Goal: Task Accomplishment & Management: Manage account settings

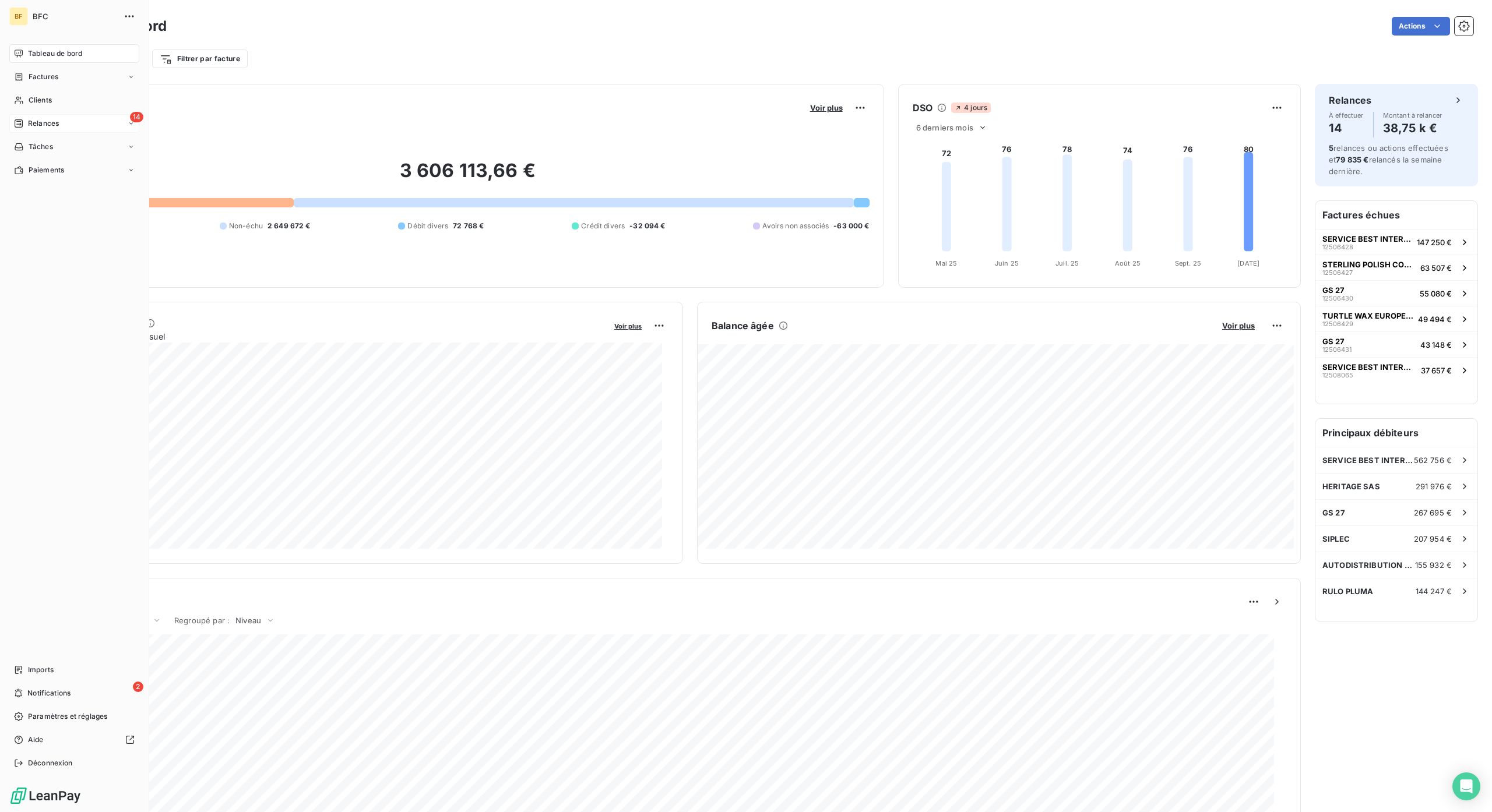
click at [19, 124] on icon at bounding box center [18, 123] width 9 height 9
click at [78, 128] on div "14 Relances" at bounding box center [74, 123] width 130 height 18
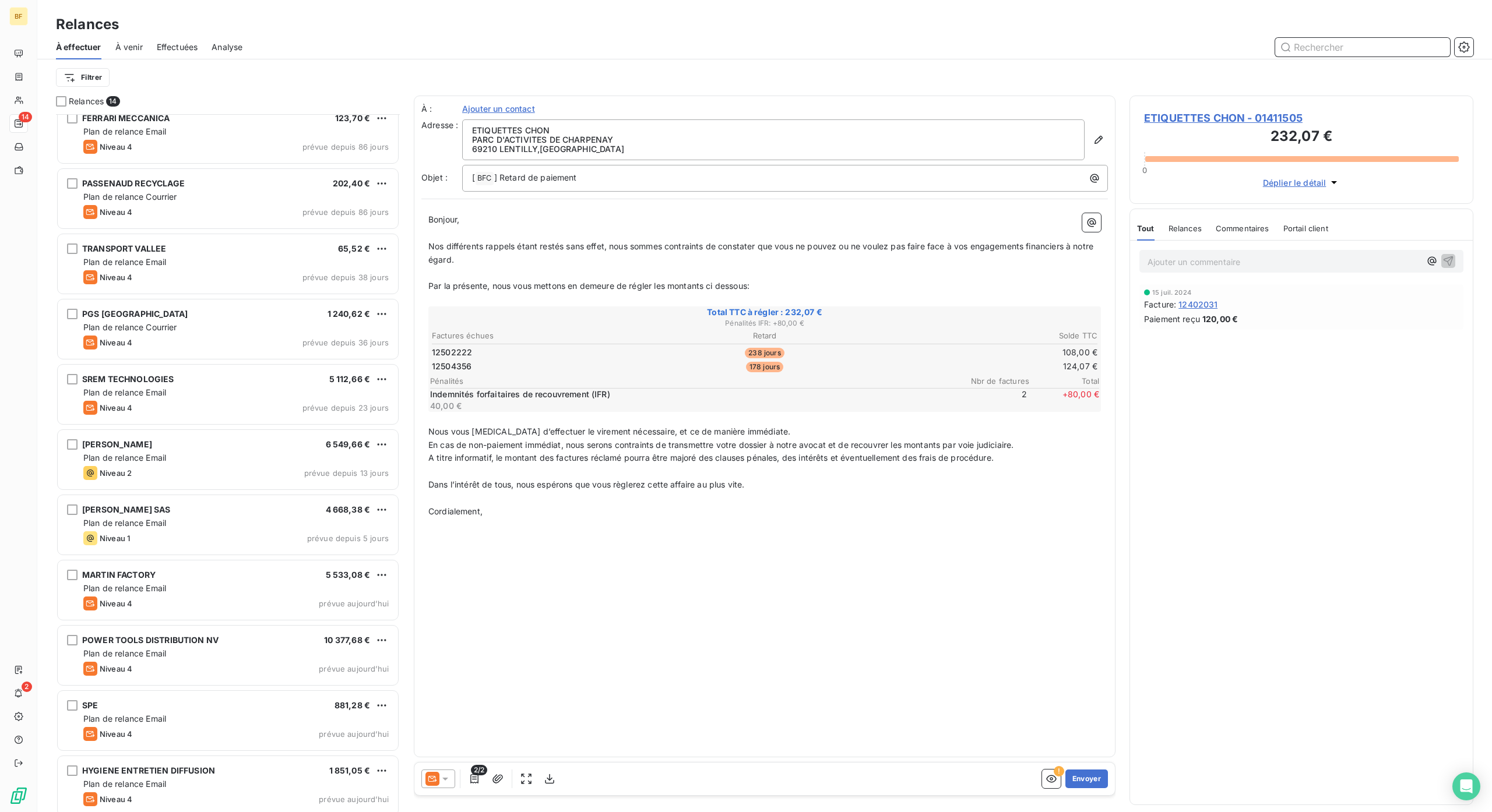
scroll to position [216, 0]
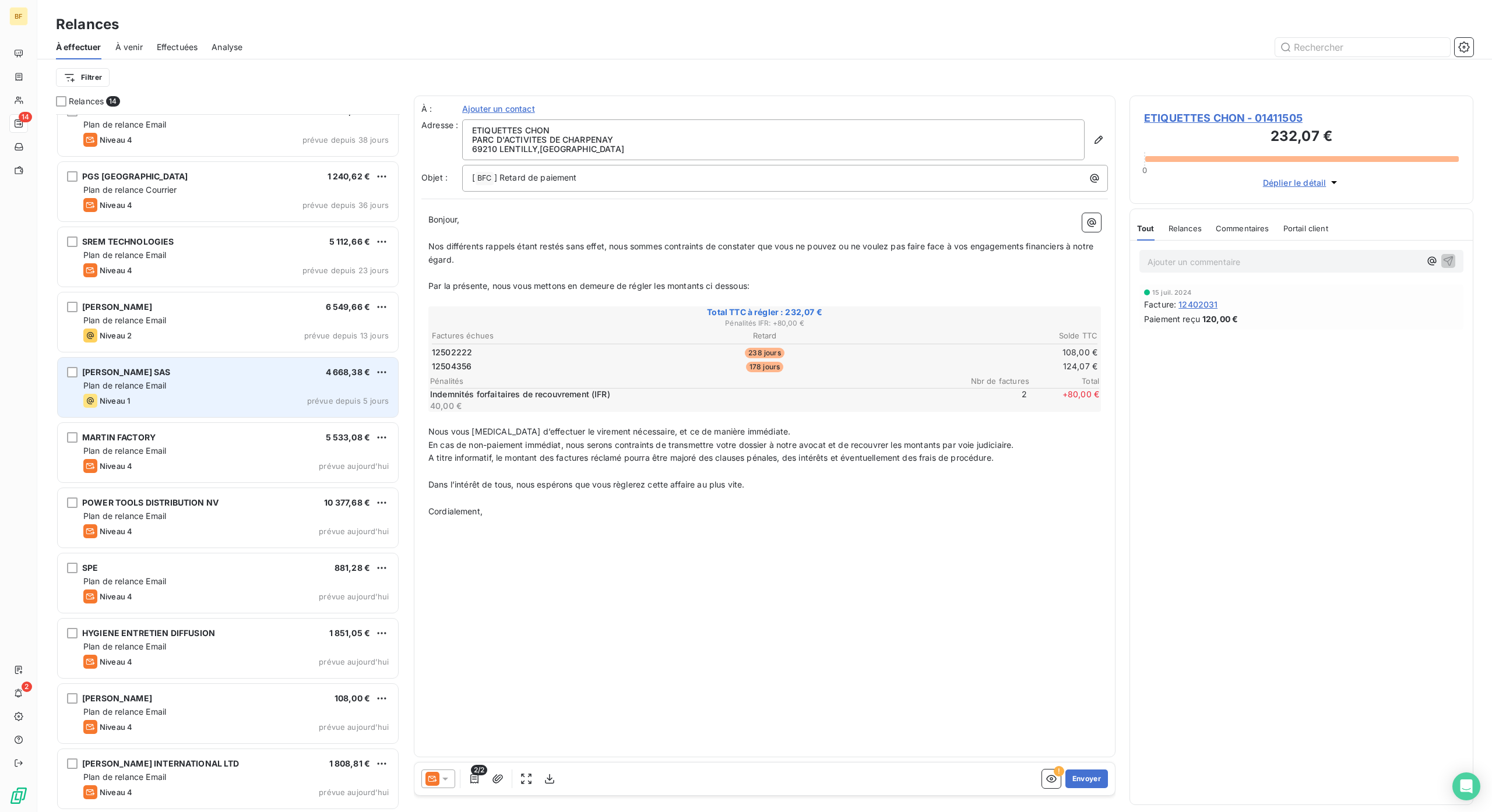
click at [206, 393] on div "[PERSON_NAME] SAS 4 668,38 € Plan de relance Email Niveau 1 prévue depuis 5 jou…" at bounding box center [227, 387] width 340 height 59
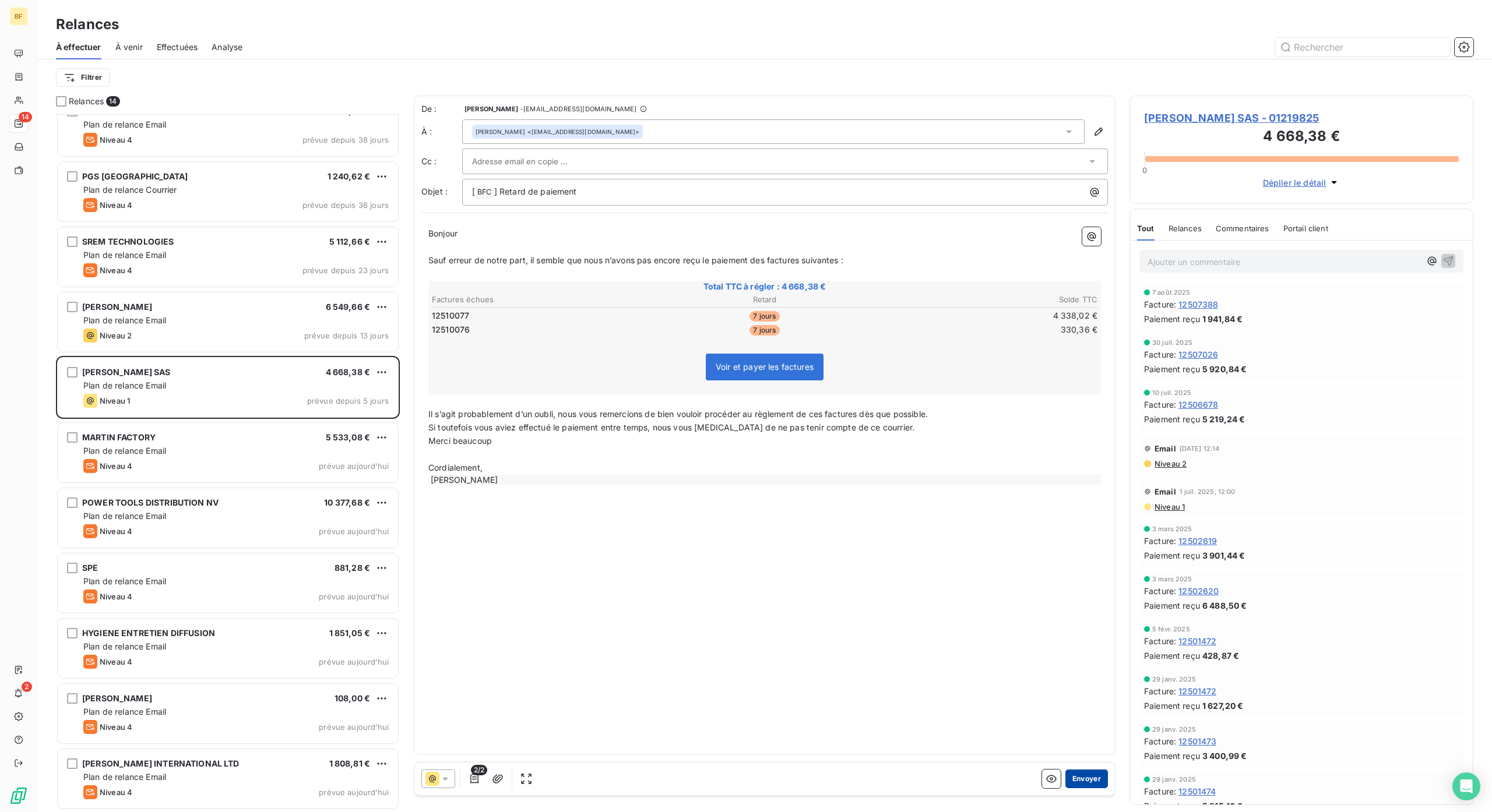
click at [1096, 776] on button "Envoyer" at bounding box center [1086, 779] width 43 height 18
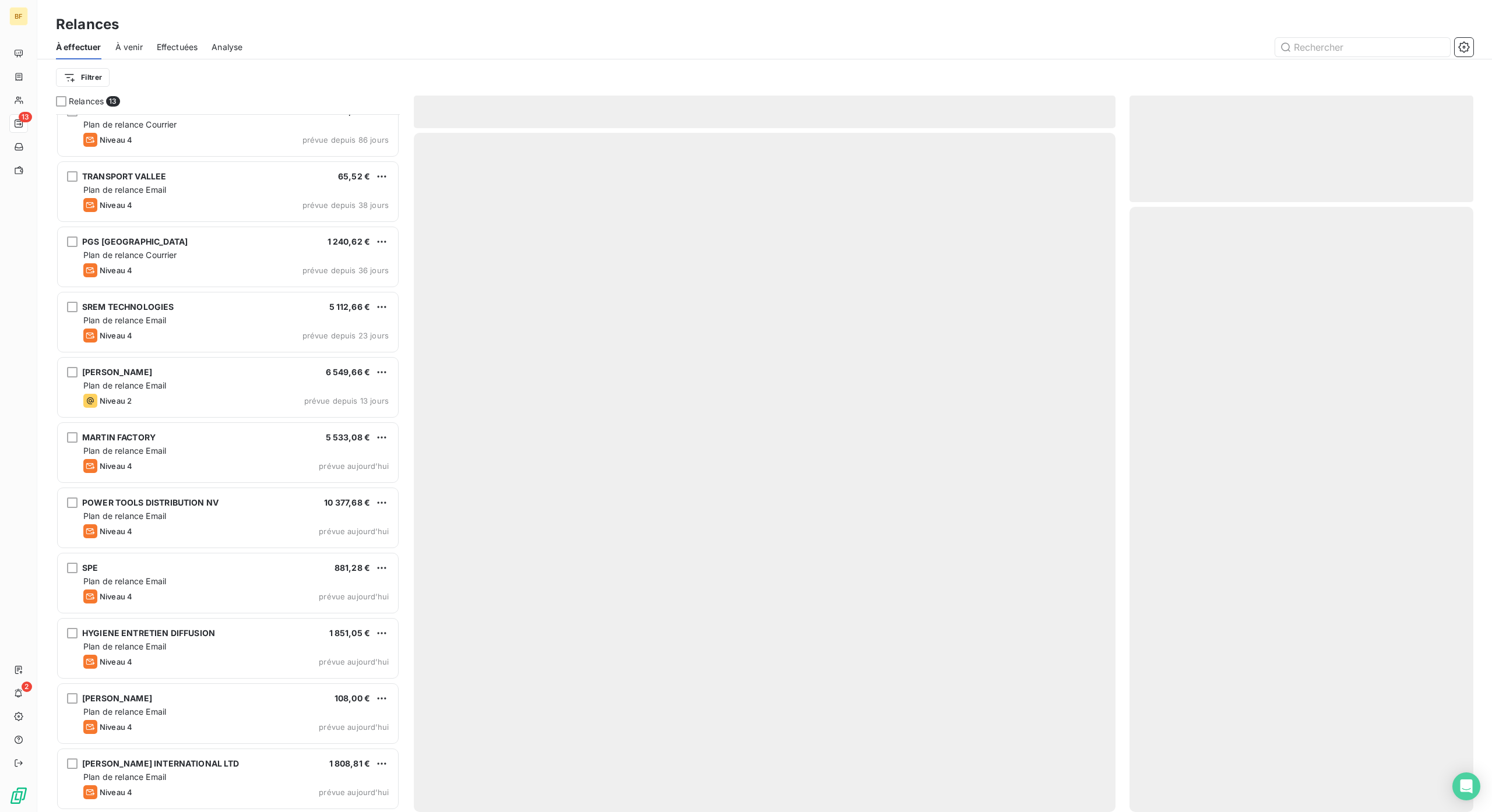
scroll to position [149, 0]
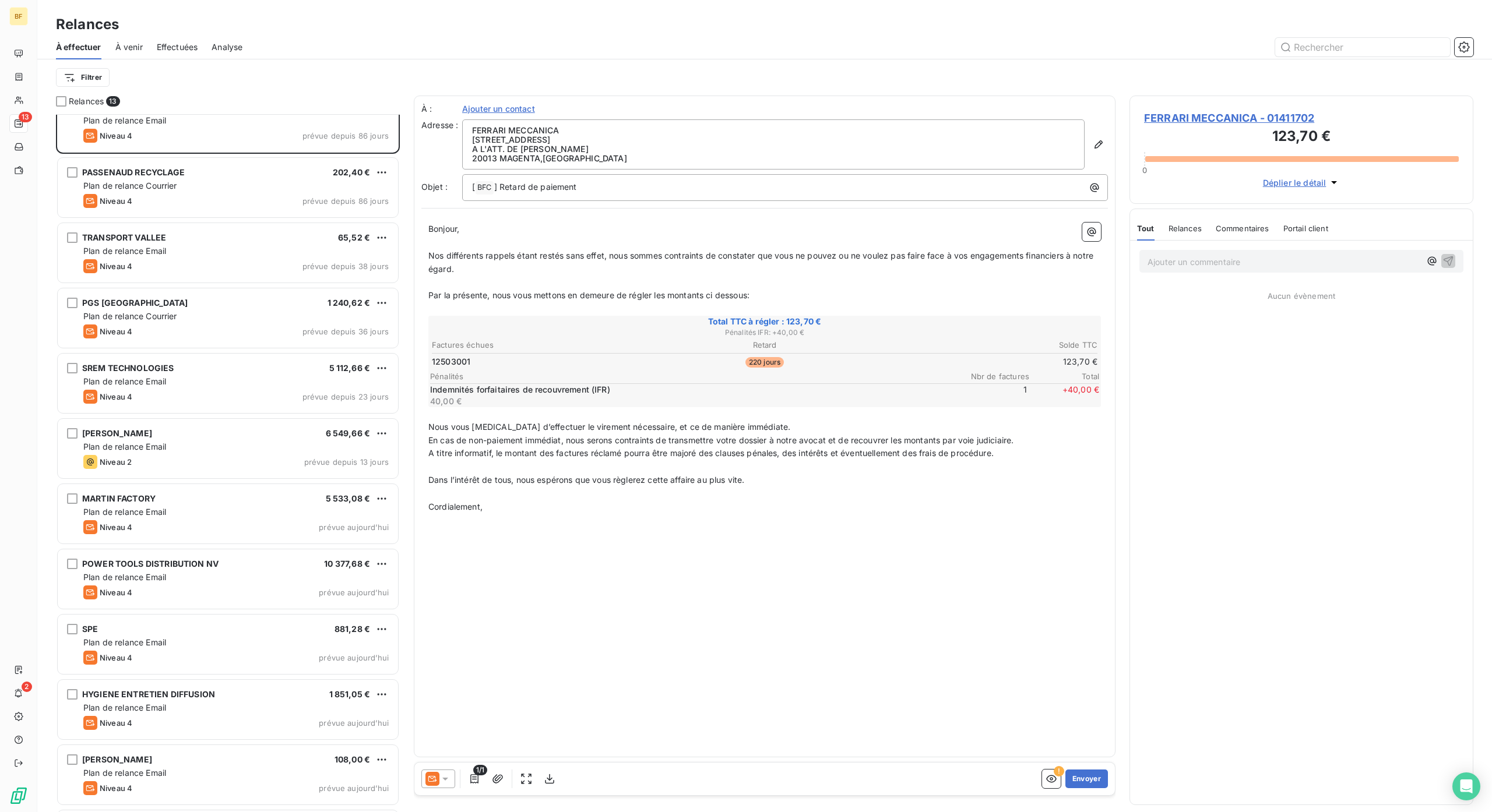
scroll to position [73, 0]
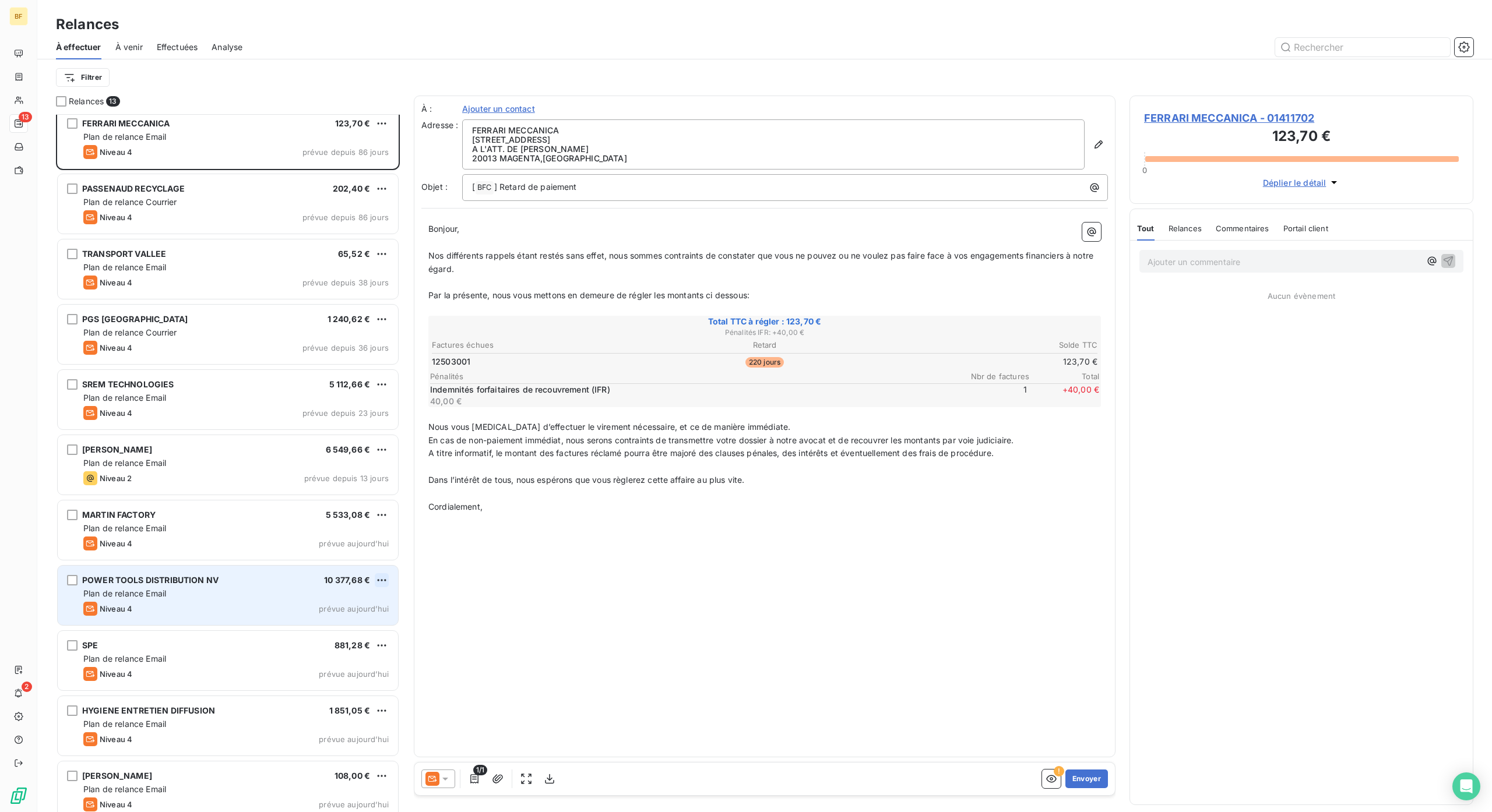
click at [381, 580] on html "BF 13 2 Relances À effectuer À venir Effectuées Analyse Filtrer Relances 13 ETI…" at bounding box center [746, 406] width 1492 height 812
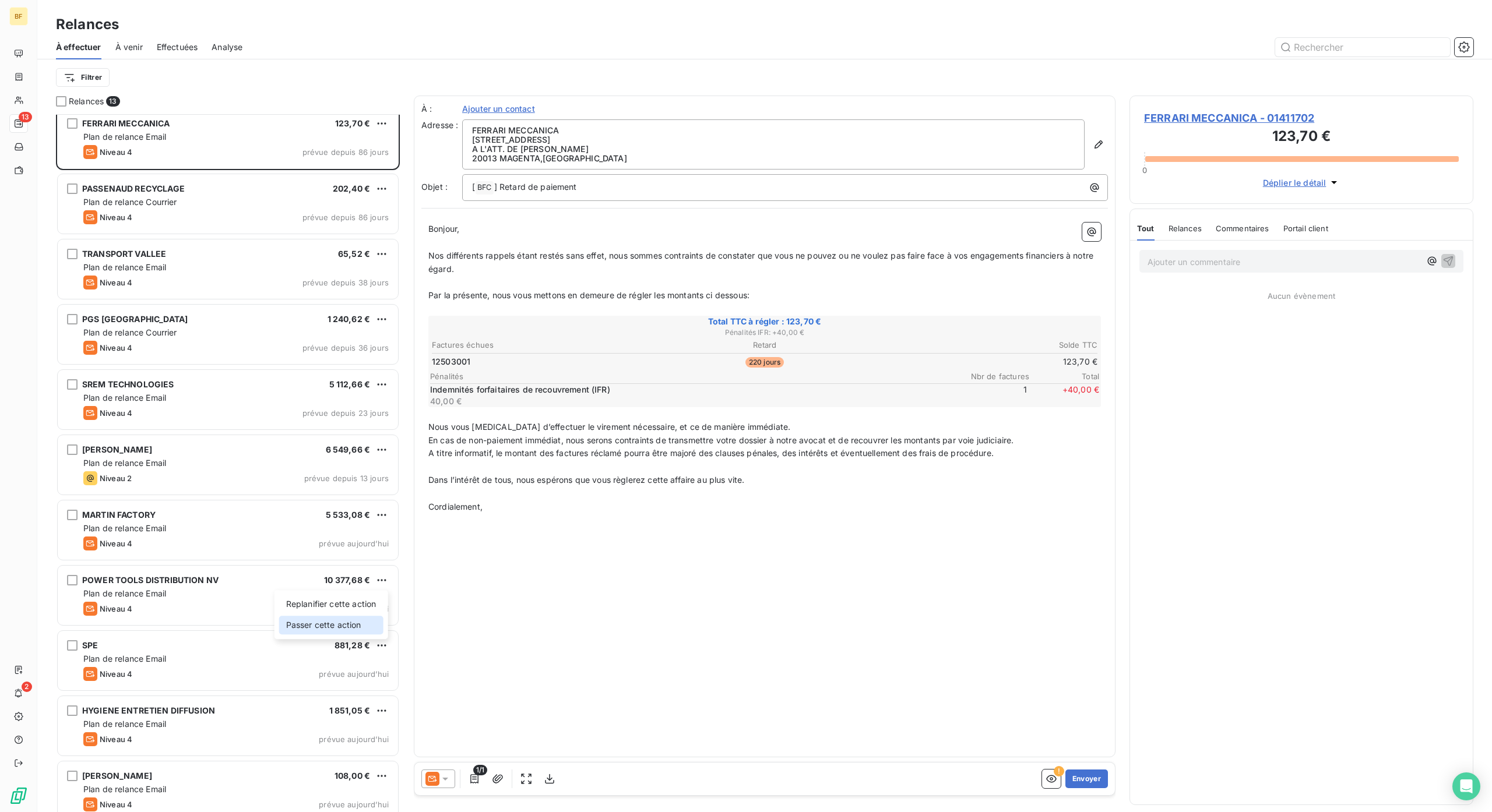
click at [360, 626] on div "Passer cette action" at bounding box center [331, 625] width 104 height 18
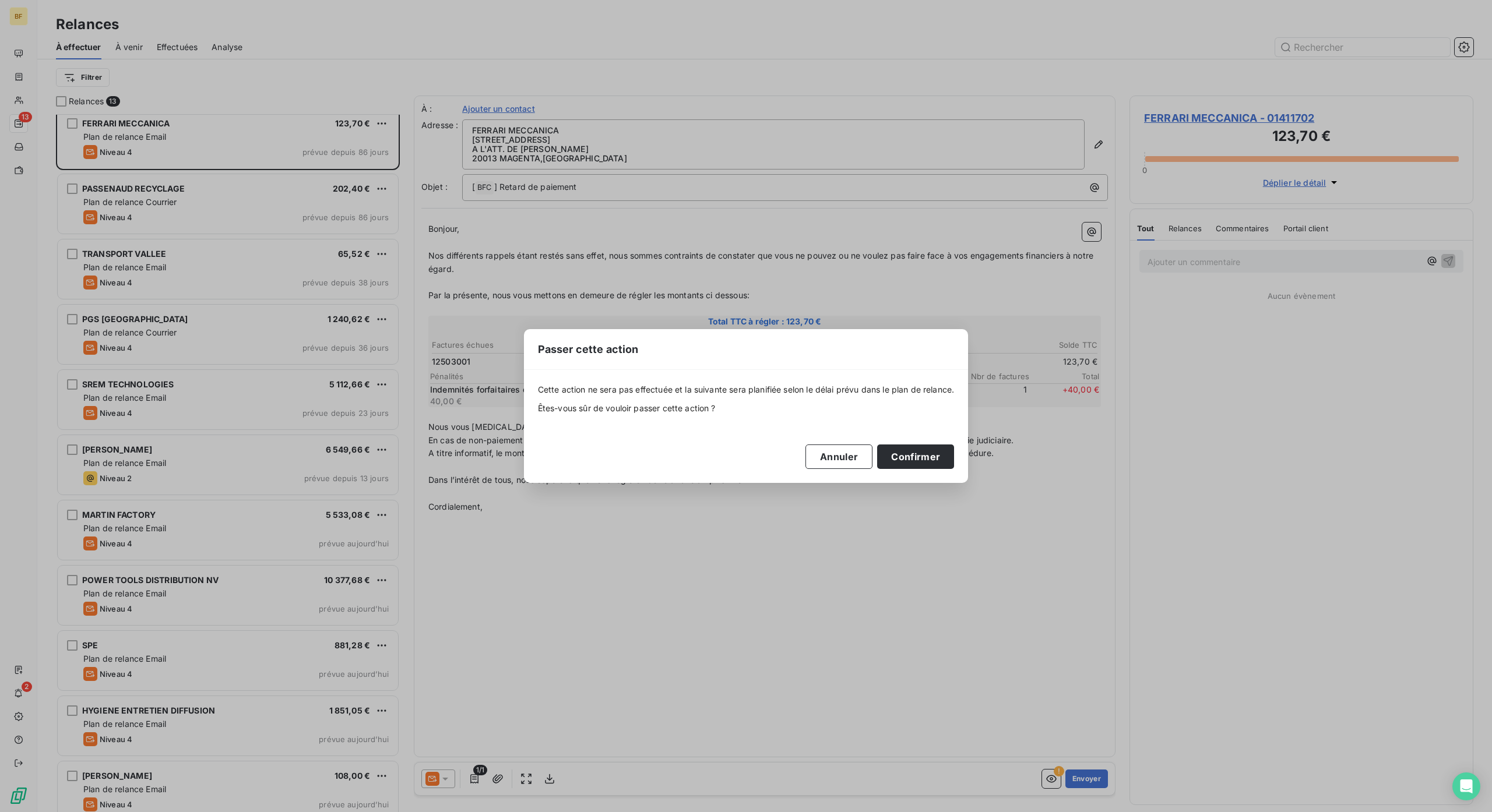
click at [916, 474] on div "Cette action ne sera pas effectuée et la suivante sera planifiée selon le délai…" at bounding box center [746, 427] width 445 height 113
click at [911, 462] on button "Confirmer" at bounding box center [915, 457] width 77 height 25
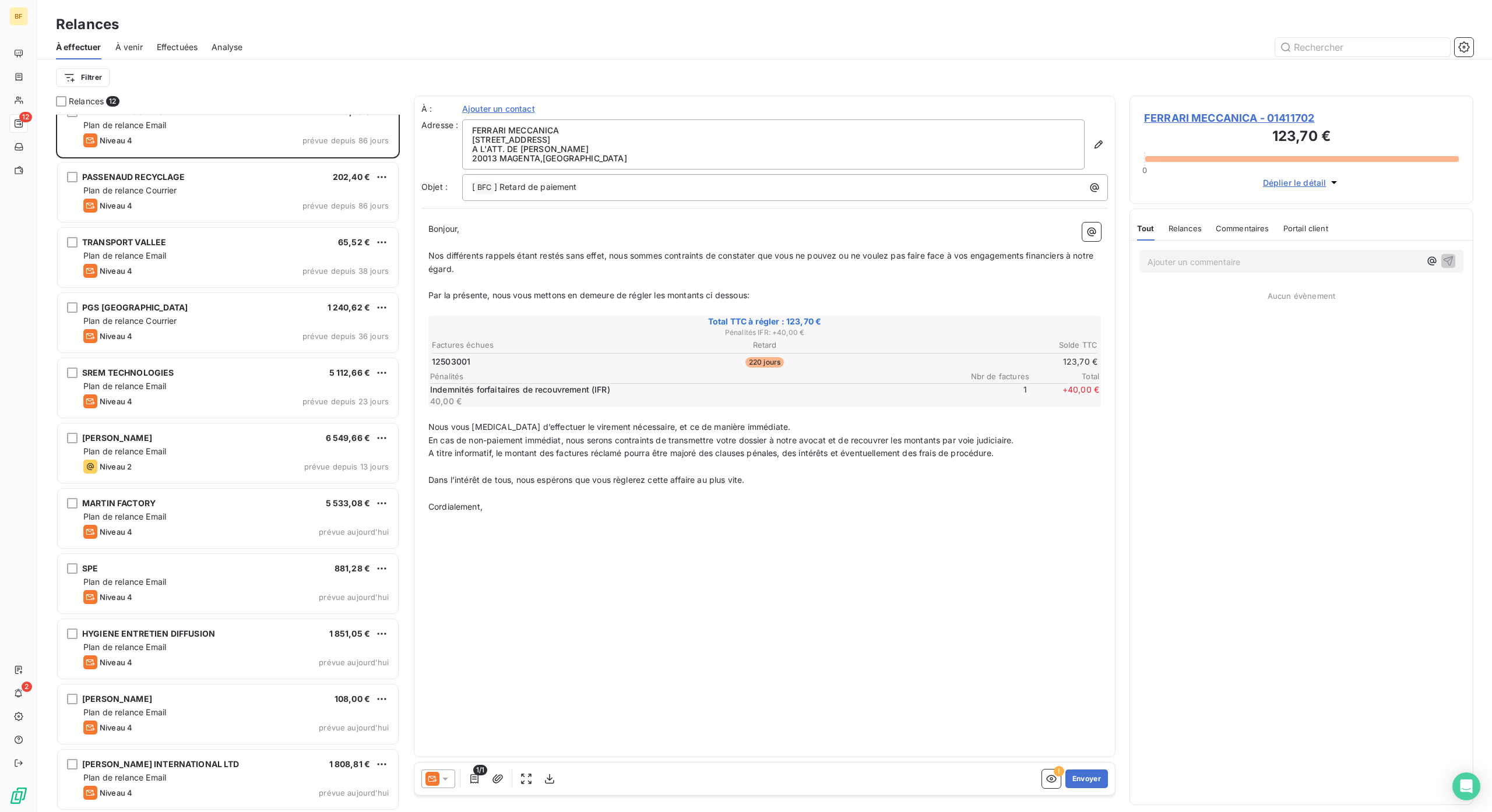
scroll to position [85, 0]
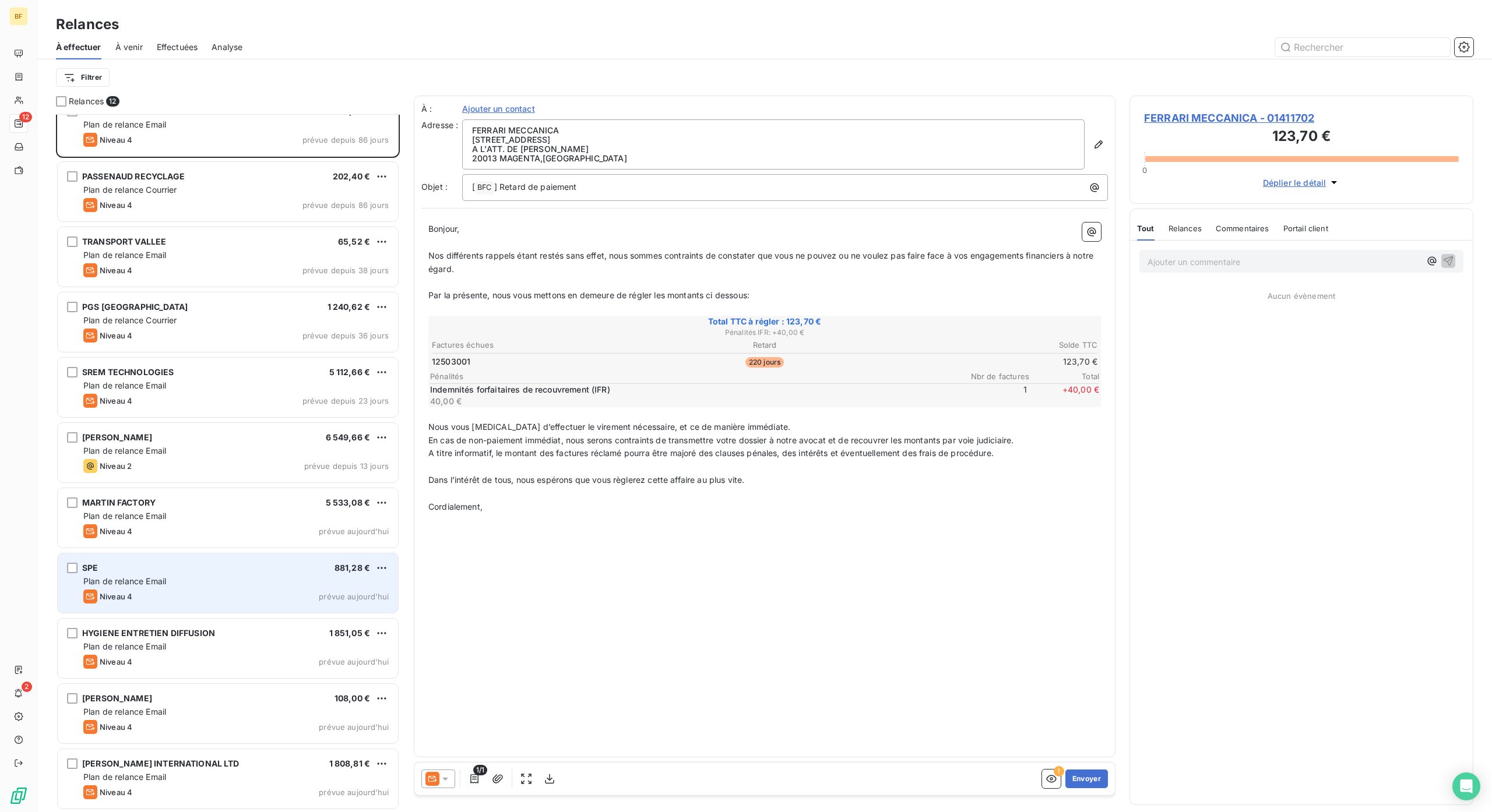
click at [175, 597] on div "Niveau 4 prévue aujourd’hui" at bounding box center [235, 596] width 305 height 14
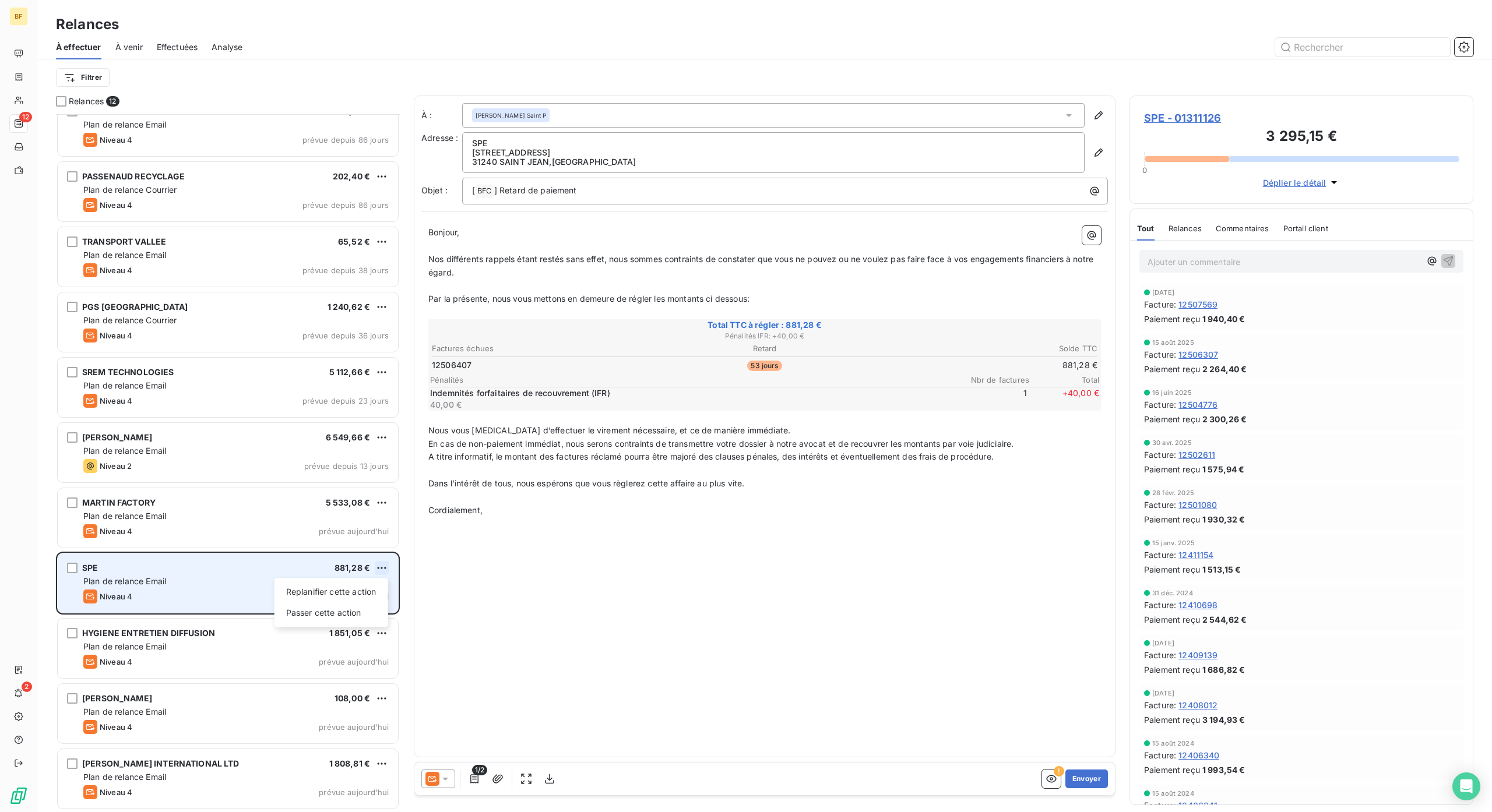
click at [381, 562] on html "BF 12 2 Relances À effectuer À venir Effectuées Analyse Filtrer Relances 12 ETI…" at bounding box center [746, 406] width 1492 height 812
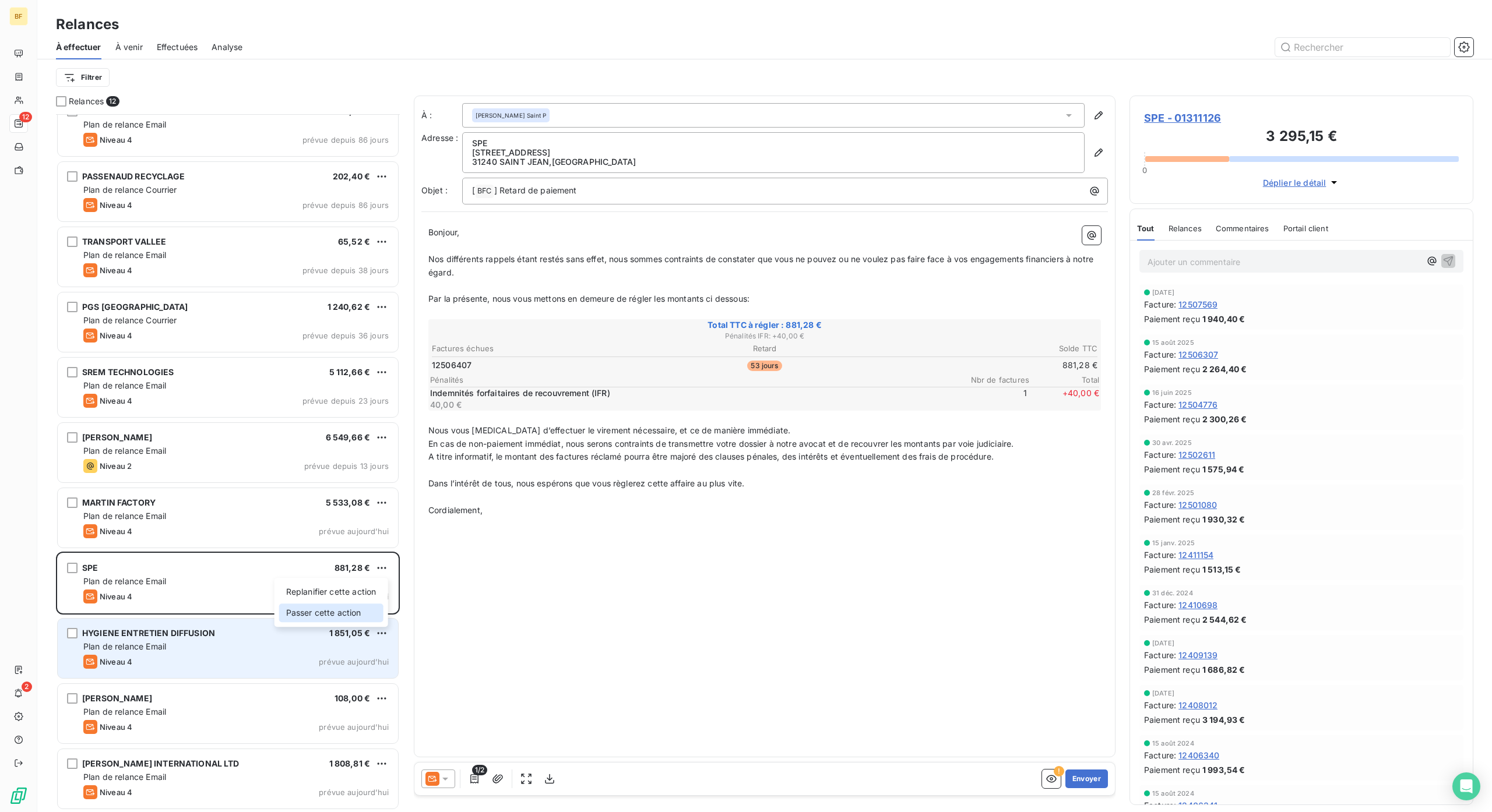
click at [361, 619] on div "Passer cette action" at bounding box center [331, 613] width 104 height 18
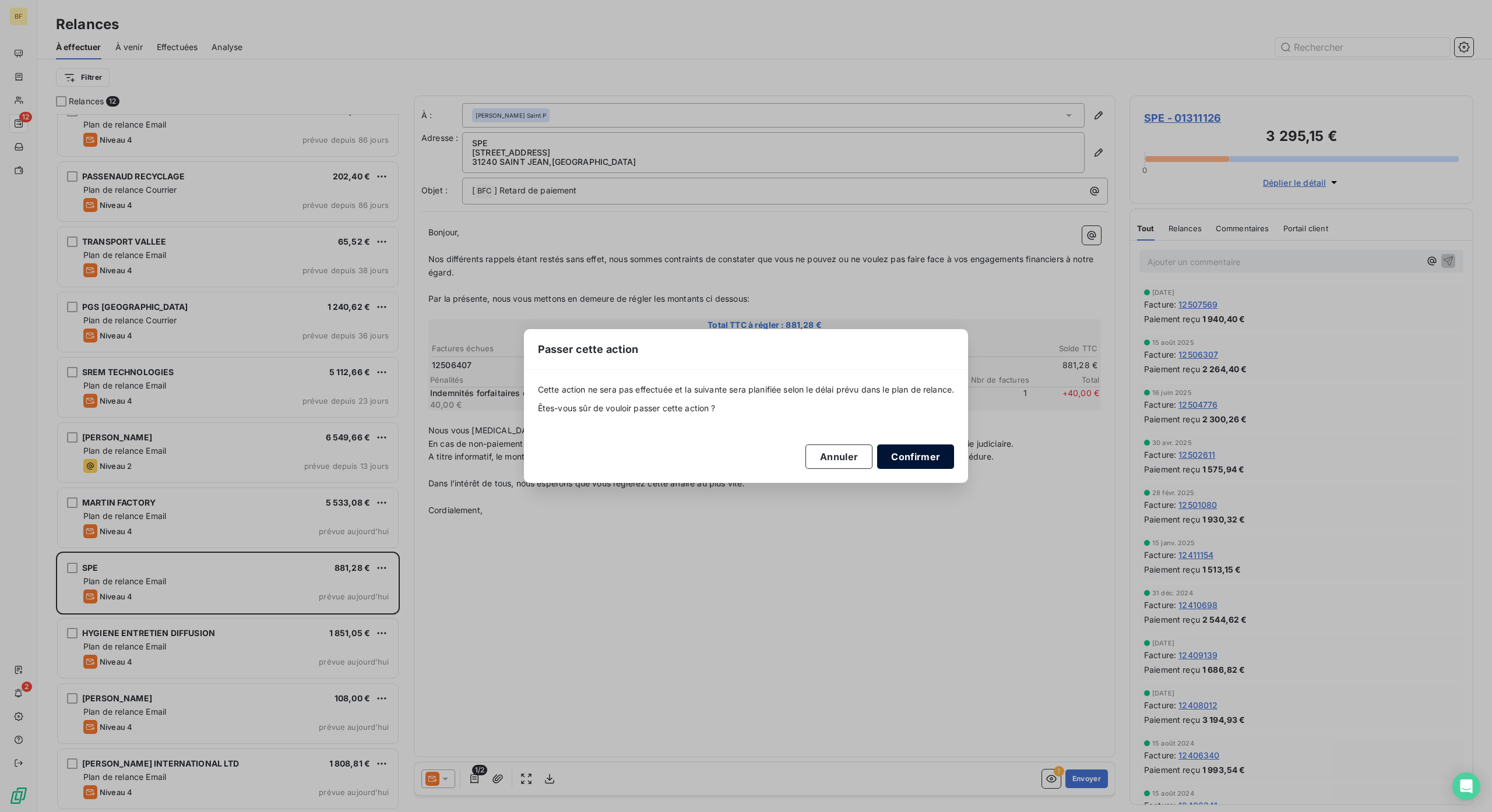
click at [929, 452] on button "Confirmer" at bounding box center [915, 457] width 77 height 25
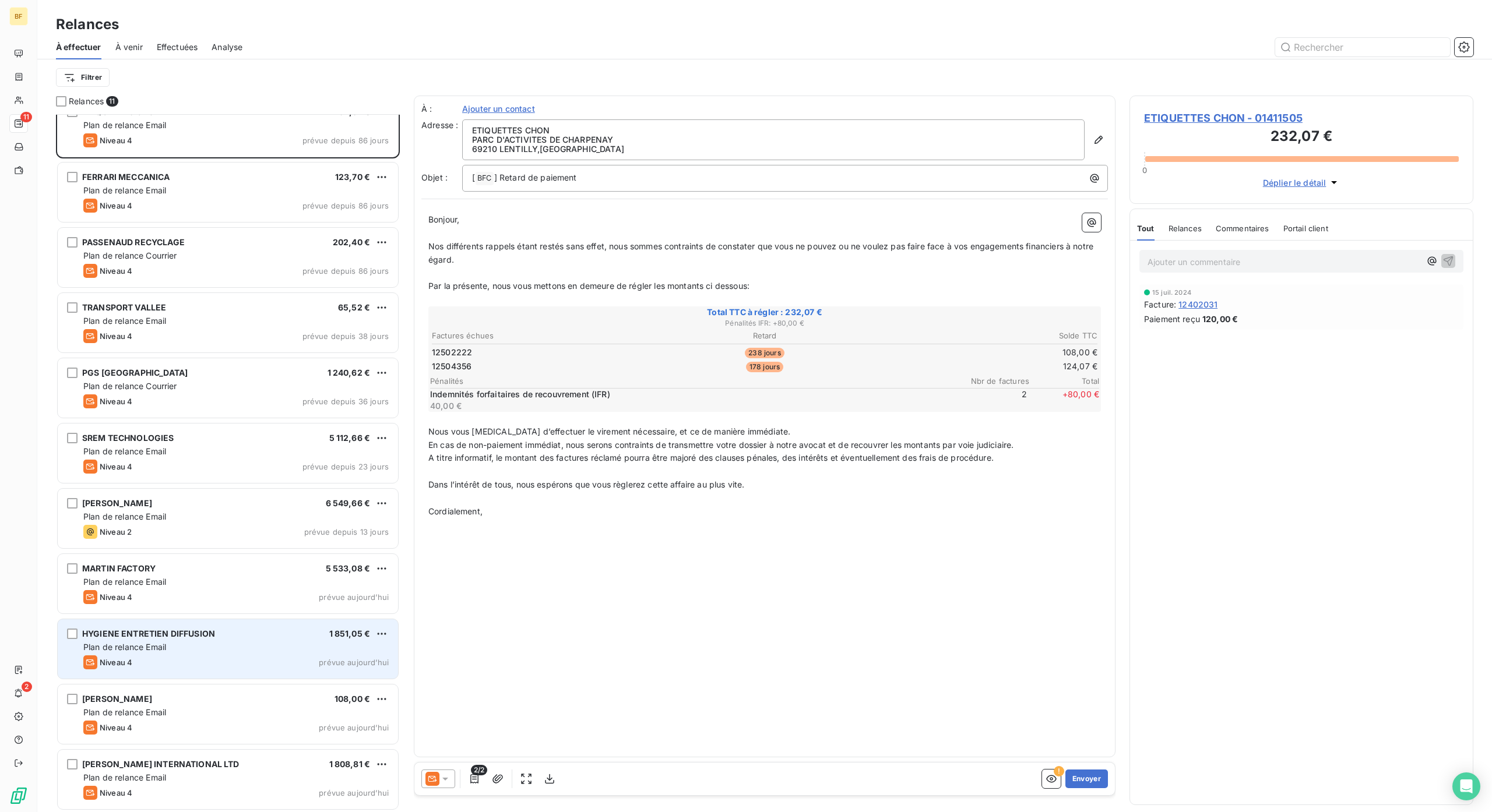
scroll to position [20, 0]
click at [376, 636] on html "BF 11 2 Relances À effectuer À venir Effectuées Analyse Filtrer Relances 11 ETI…" at bounding box center [746, 406] width 1492 height 812
click at [365, 680] on div "Passer cette action" at bounding box center [331, 678] width 104 height 18
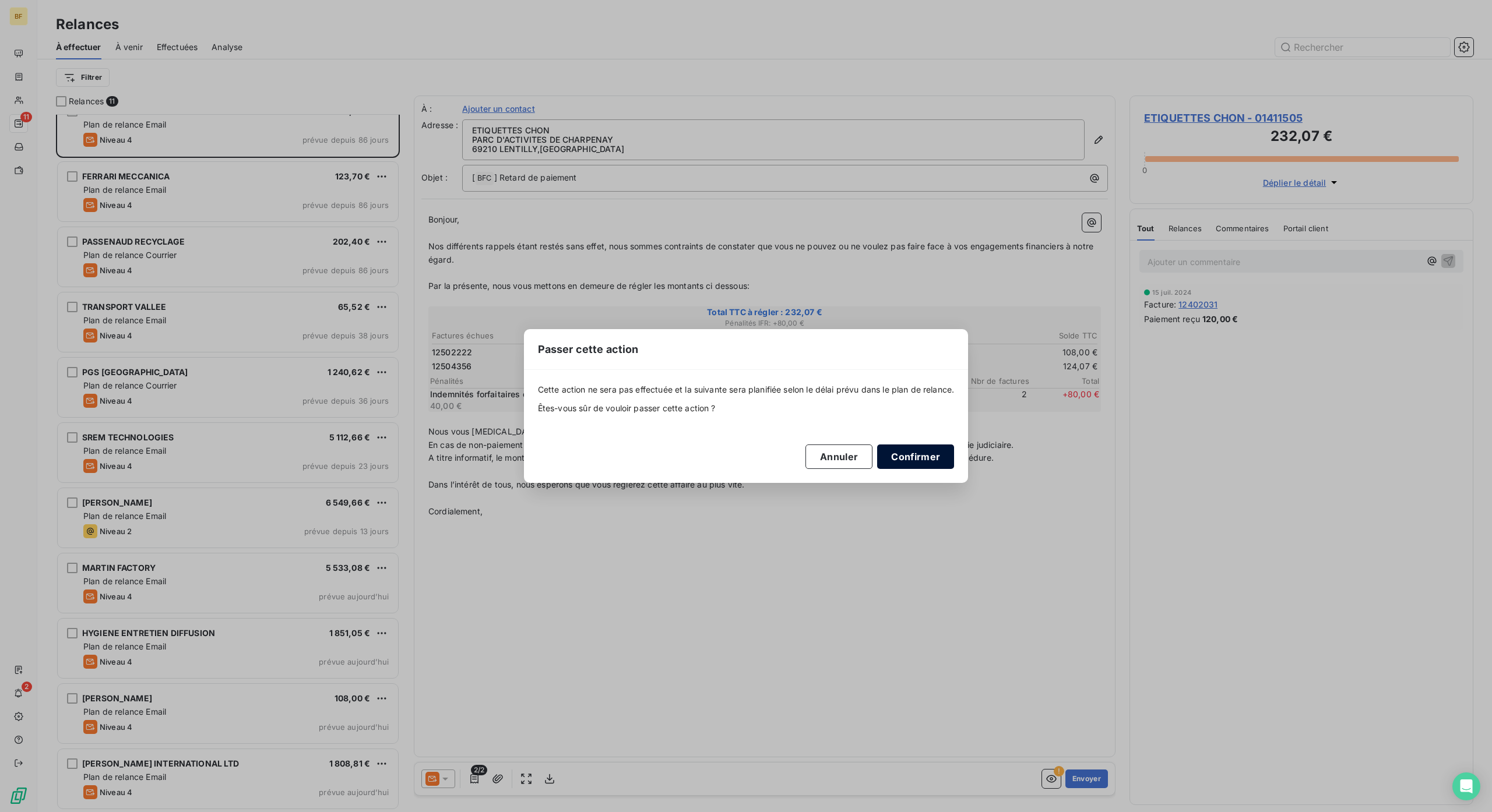
click at [919, 455] on button "Confirmer" at bounding box center [915, 457] width 77 height 25
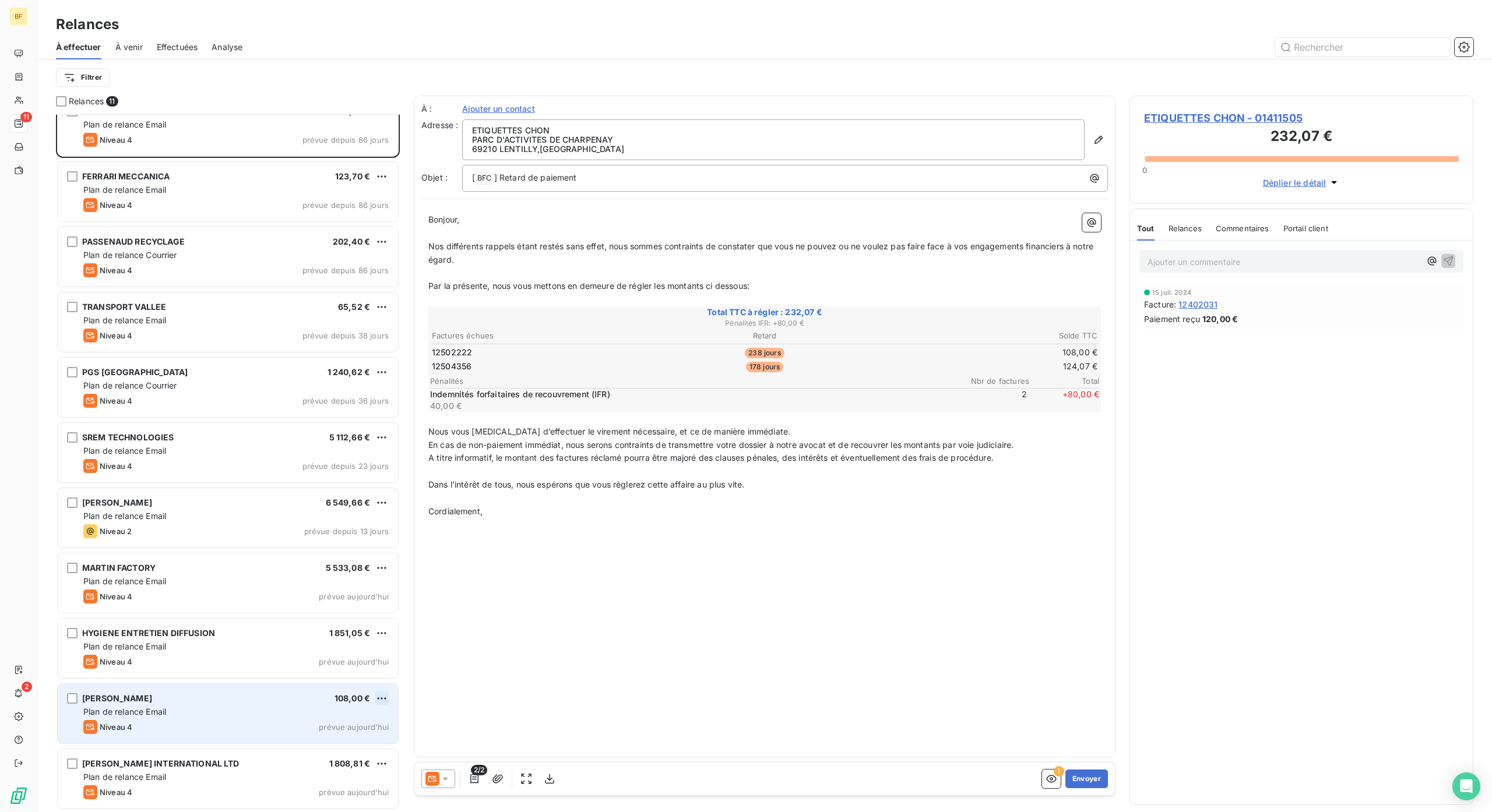
scroll to position [0, 0]
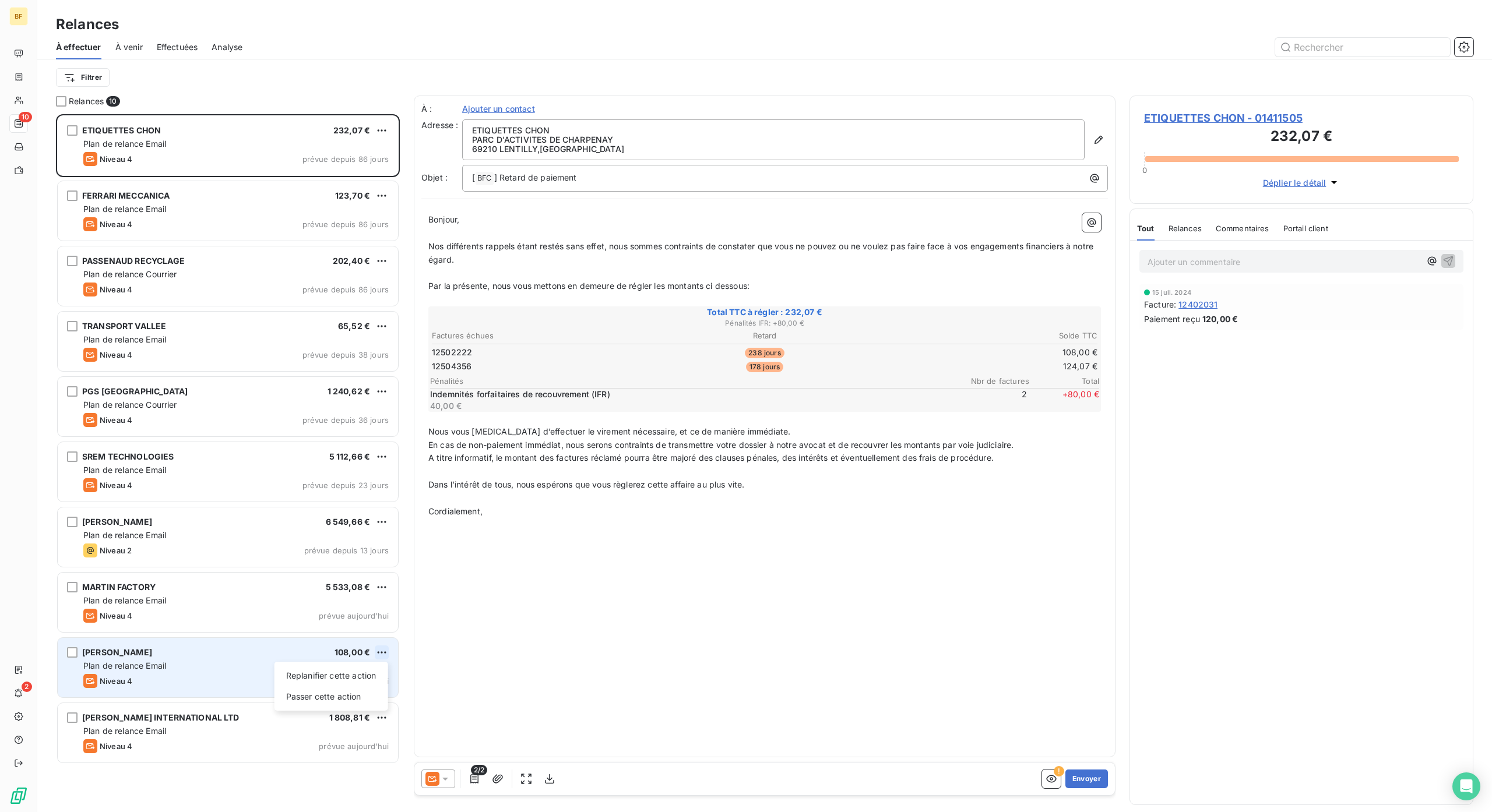
click at [381, 655] on html "BF 10 2 Relances À effectuer À venir Effectuées Analyse Filtrer Relances 10 ETI…" at bounding box center [746, 406] width 1492 height 812
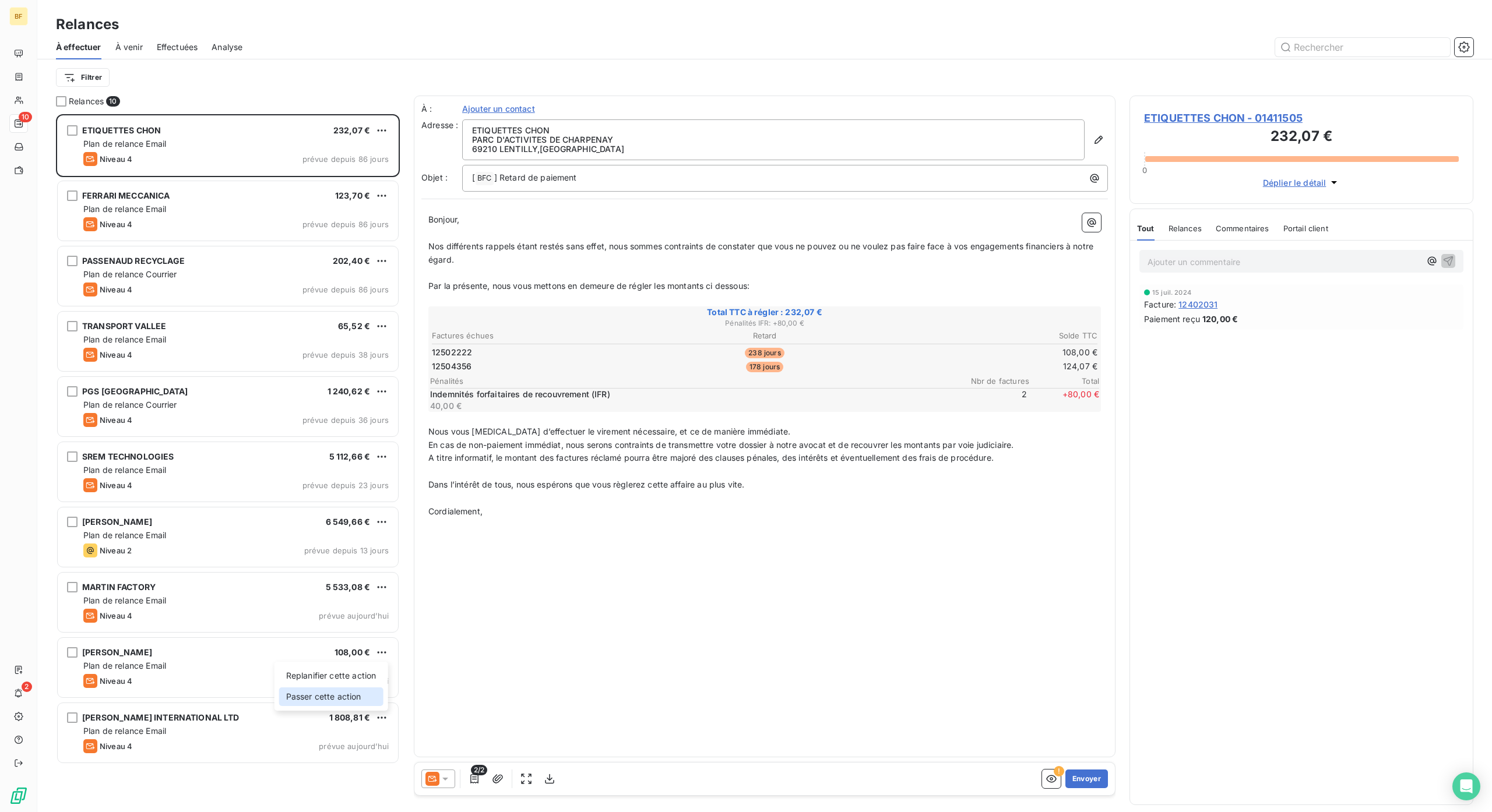
click at [366, 700] on div "Passer cette action" at bounding box center [331, 697] width 104 height 18
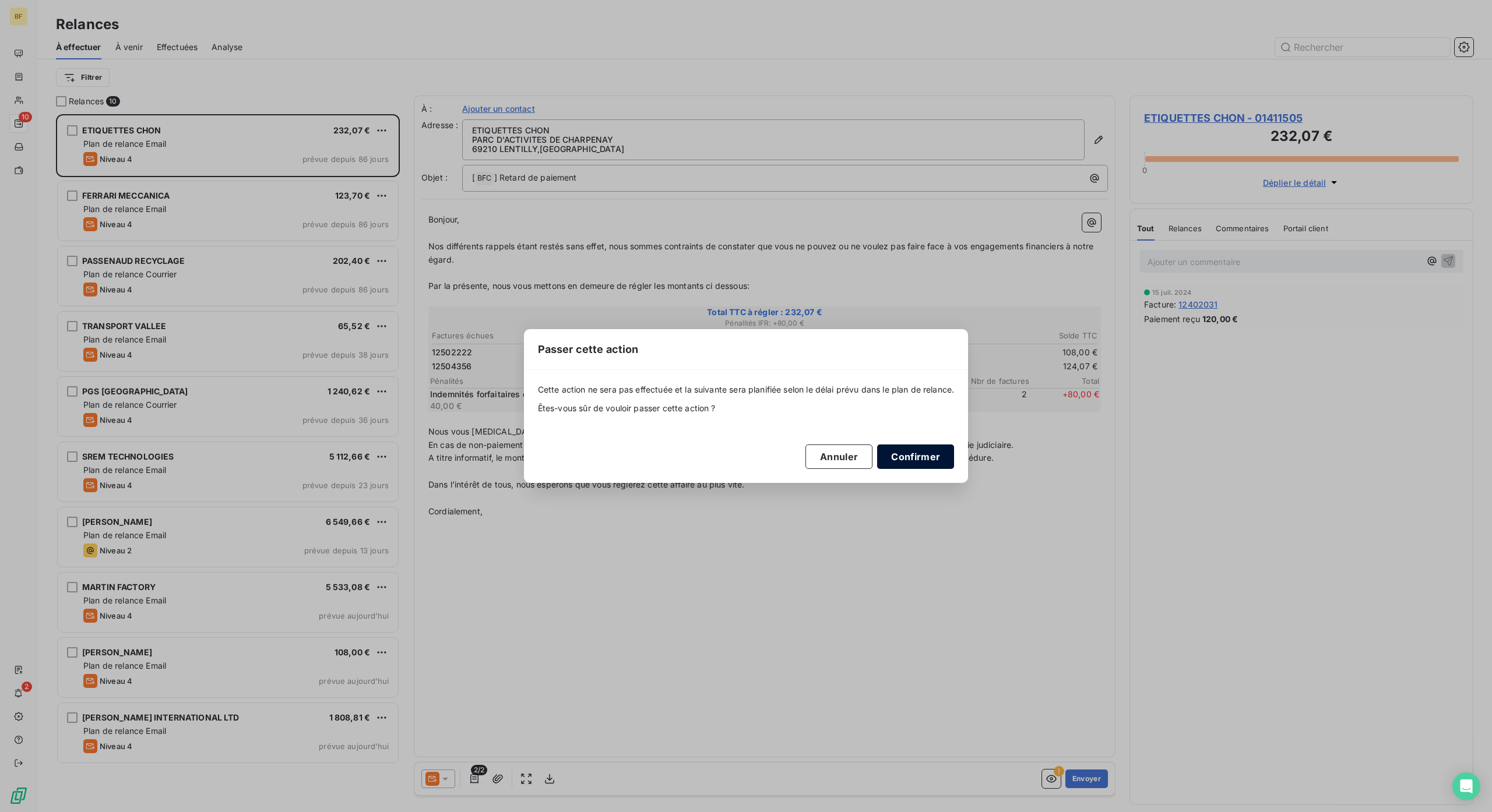
click at [890, 464] on button "Confirmer" at bounding box center [915, 457] width 77 height 25
